Goal: Find specific page/section: Find specific page/section

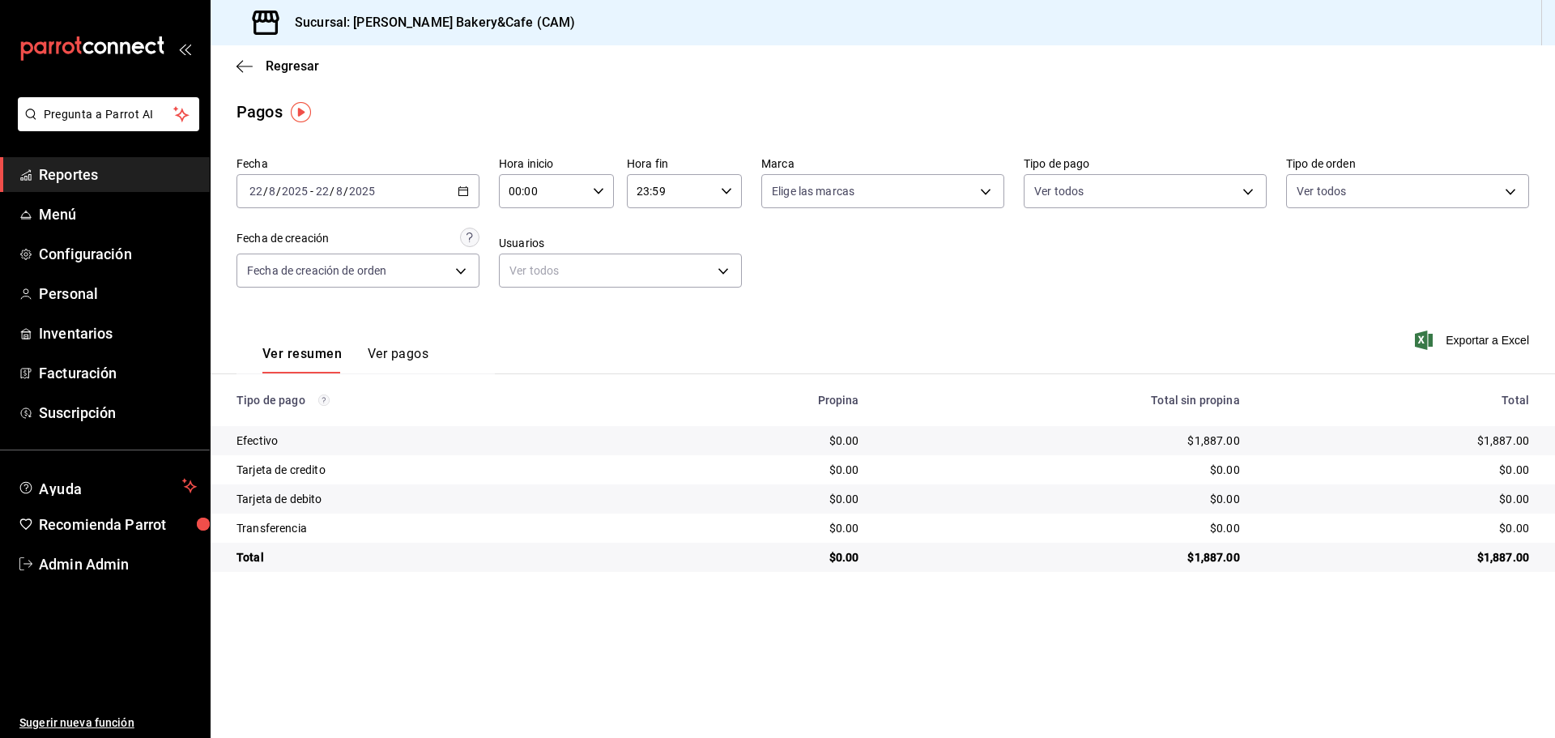
click at [126, 177] on span "Reportes" at bounding box center [118, 175] width 158 height 22
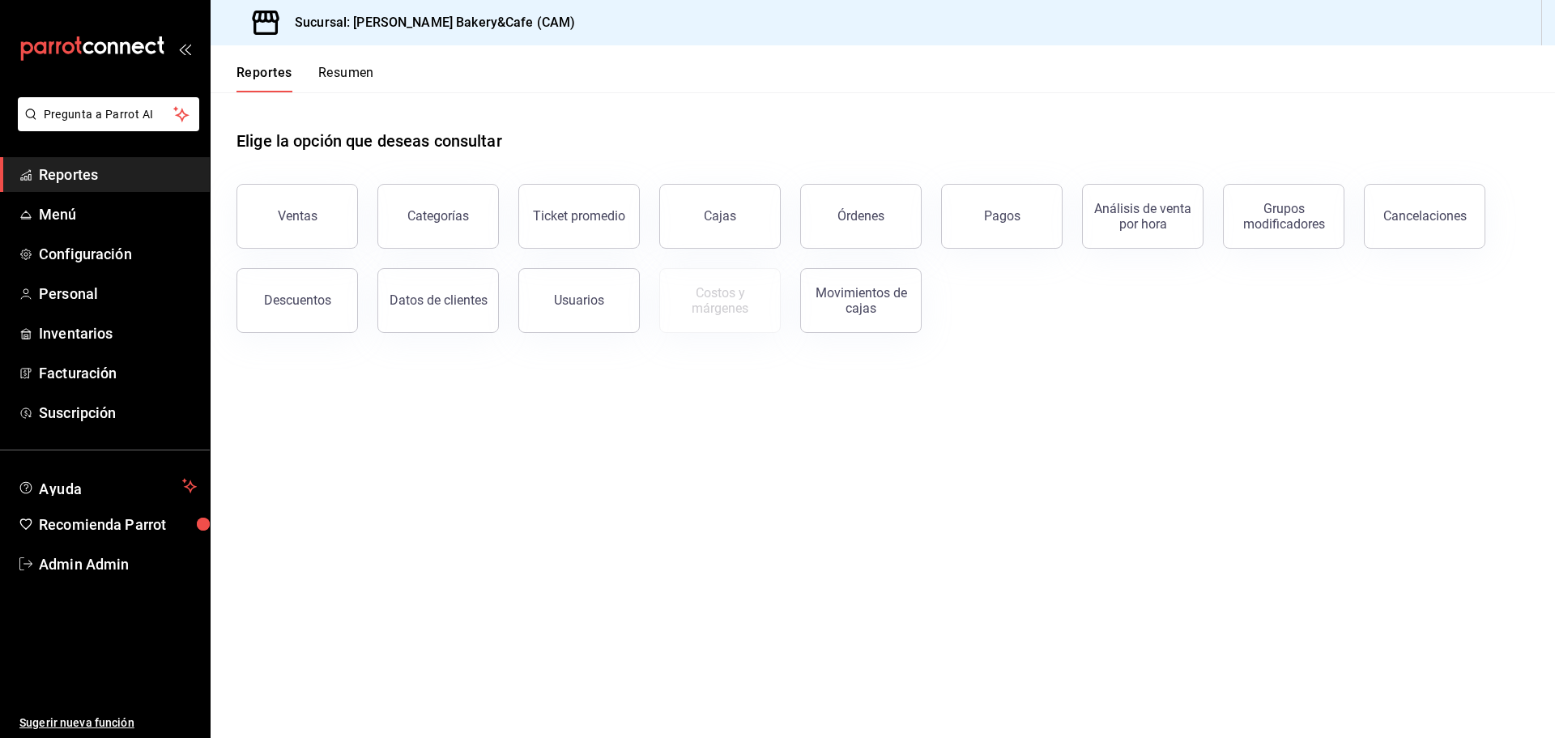
drag, startPoint x: 826, startPoint y: 208, endPoint x: 780, endPoint y: 215, distance: 46.7
click at [827, 208] on button "Órdenes" at bounding box center [861, 216] width 122 height 65
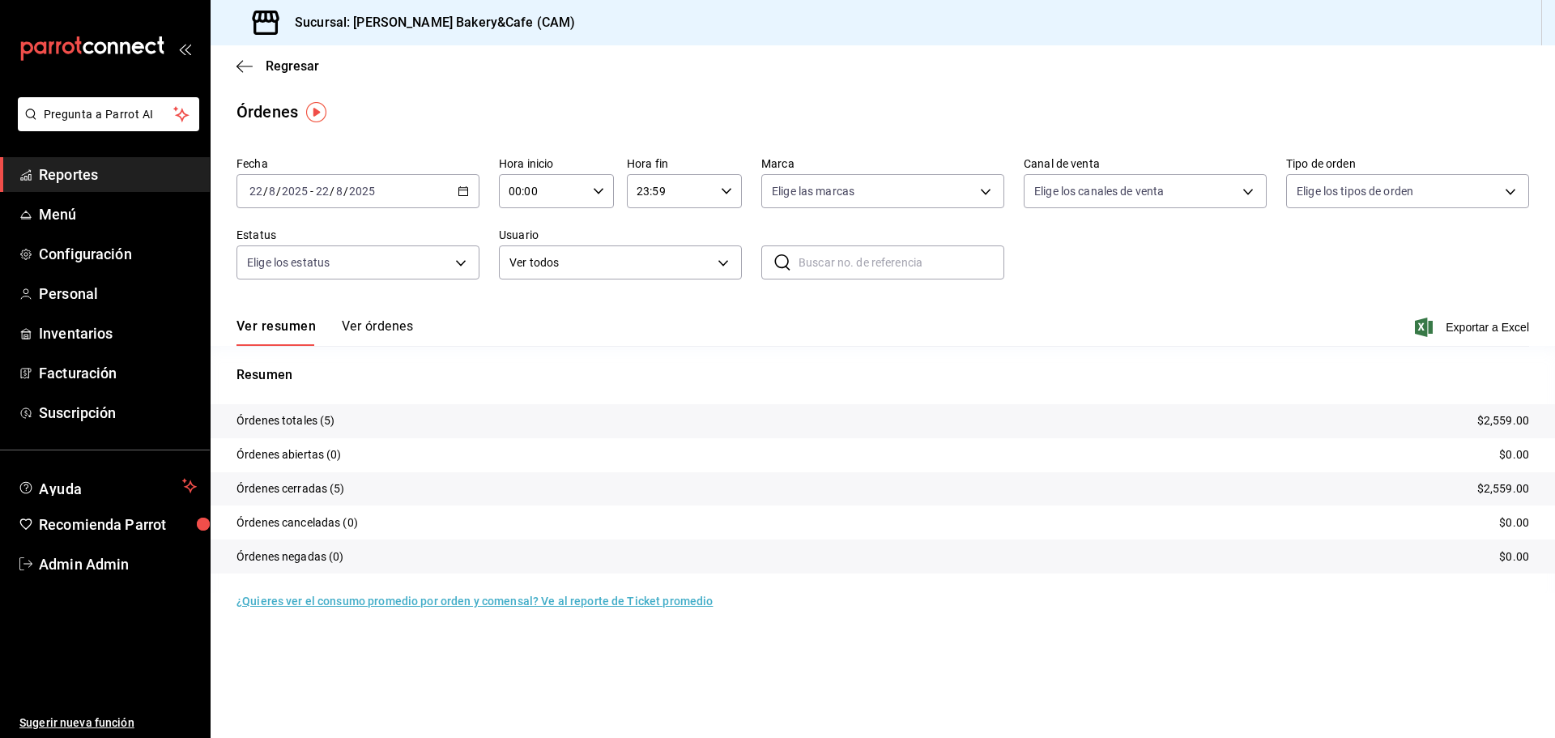
click at [382, 324] on button "Ver órdenes" at bounding box center [377, 332] width 71 height 28
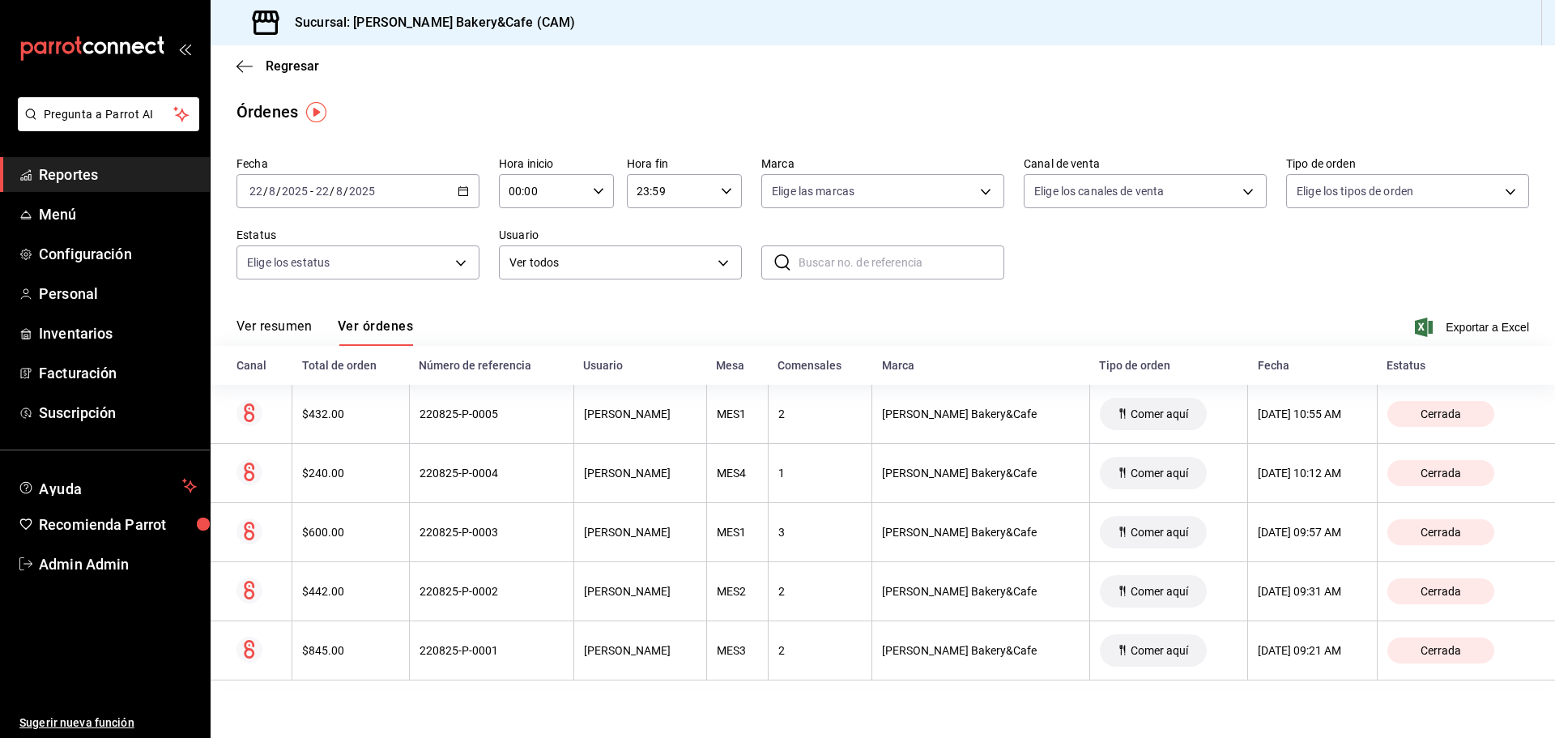
click at [122, 175] on span "Reportes" at bounding box center [118, 175] width 158 height 22
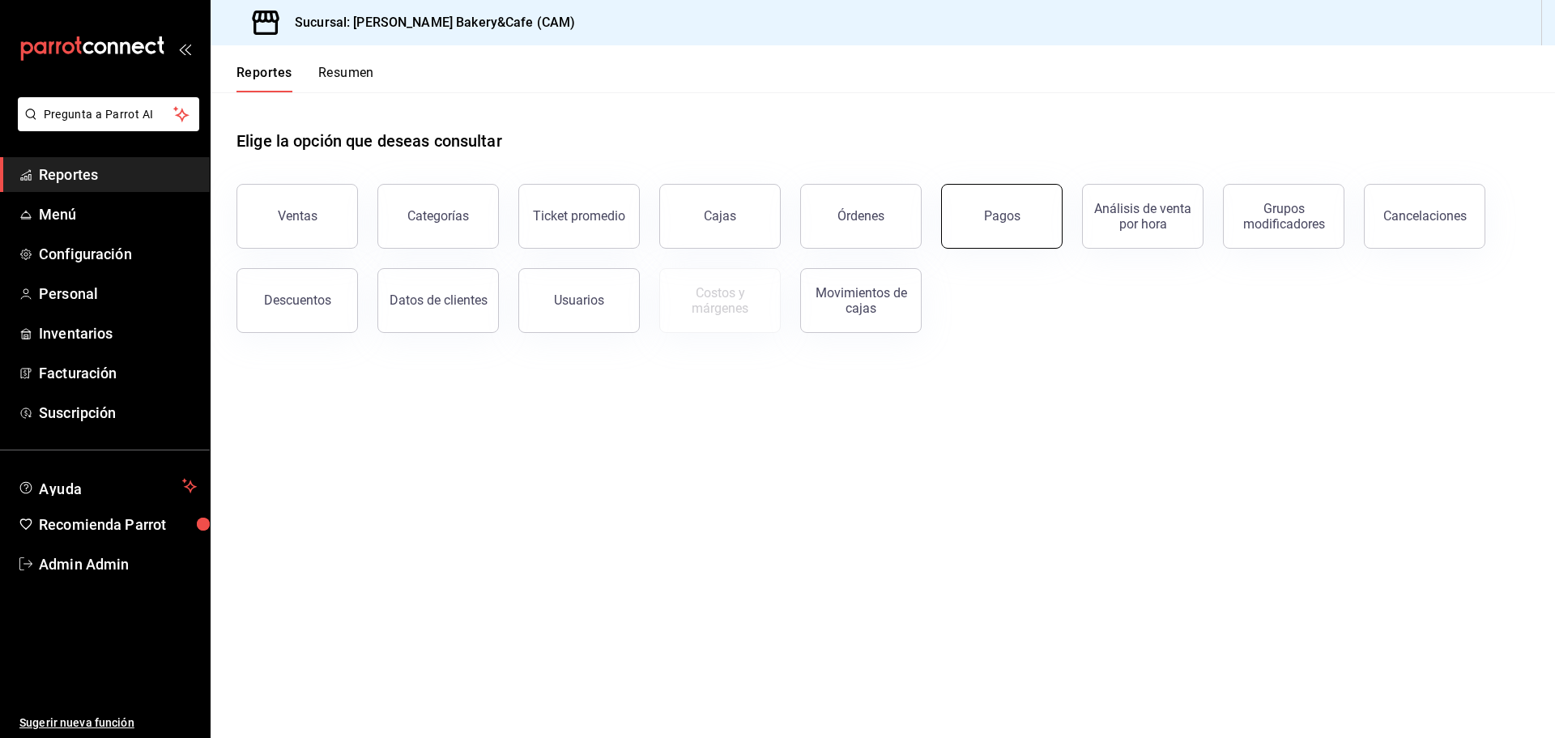
click at [1018, 209] on div "Pagos" at bounding box center [1002, 215] width 36 height 15
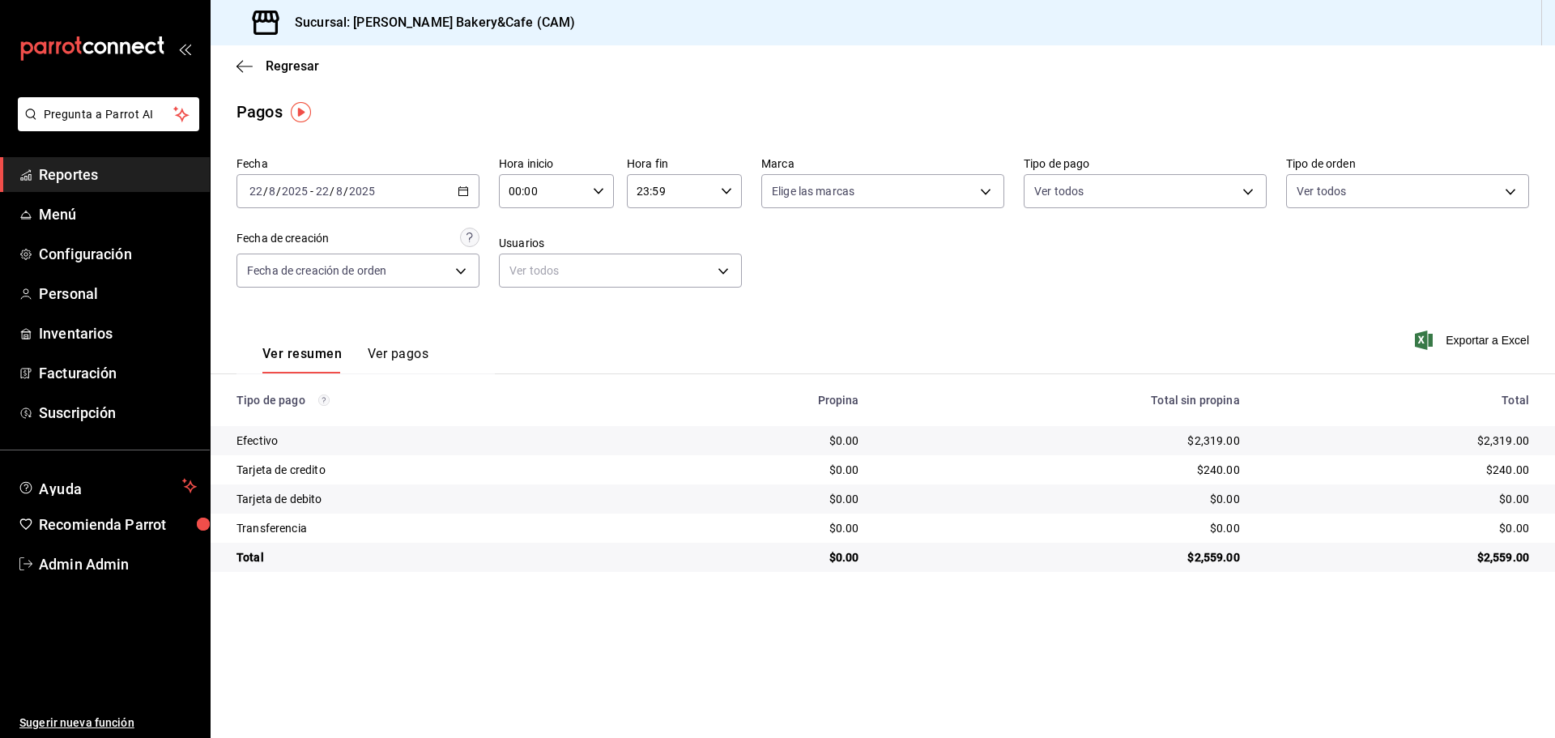
click at [383, 347] on button "Ver pagos" at bounding box center [398, 360] width 61 height 28
